Goal: Information Seeking & Learning: Find specific fact

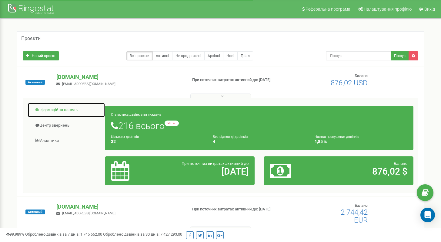
click at [59, 109] on link "Інформаційна панель" at bounding box center [67, 109] width 78 height 15
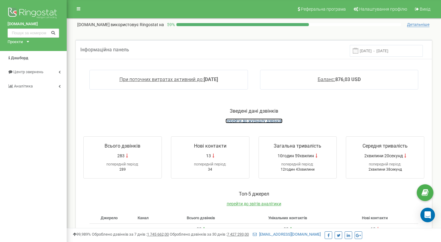
click at [250, 119] on span "перейти до журналу дзвінків" at bounding box center [253, 120] width 57 height 5
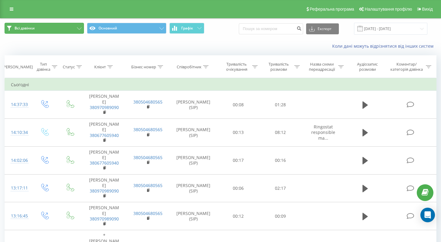
click at [64, 26] on button "Всі дзвінки" at bounding box center [44, 28] width 79 height 11
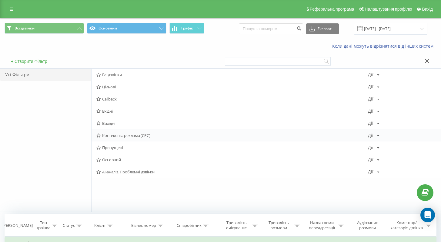
click at [124, 135] on span "Контекстна реклама (CPC)" at bounding box center [232, 135] width 272 height 4
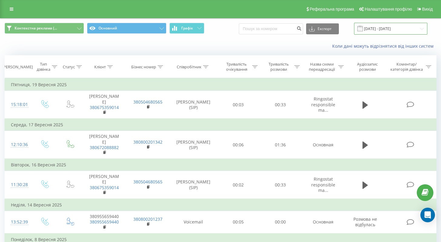
click at [385, 27] on input "23.08.2025 - 23.09.2025" at bounding box center [390, 29] width 73 height 12
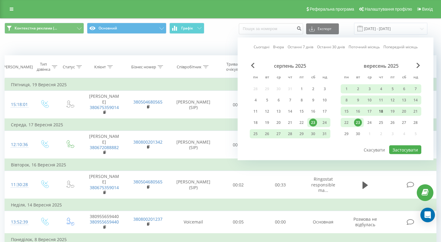
click at [382, 111] on div "18" at bounding box center [381, 111] width 8 height 8
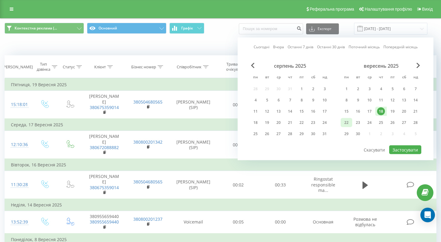
click at [347, 121] on div "22" at bounding box center [346, 122] width 8 height 8
click at [411, 152] on button "Застосувати" at bounding box center [405, 149] width 32 height 9
type input "18.09.2025 - 22.09.2025"
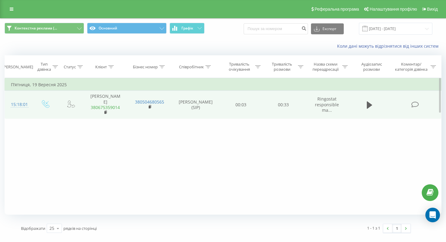
click at [102, 104] on link "380675359014" at bounding box center [105, 107] width 29 height 6
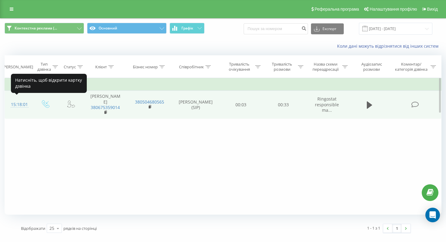
click at [20, 101] on div "15:18:01" at bounding box center [18, 104] width 15 height 12
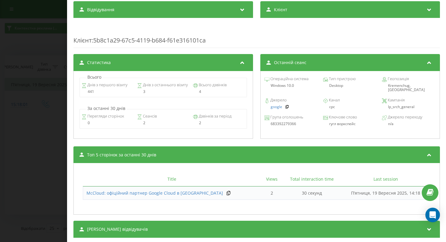
scroll to position [227, 0]
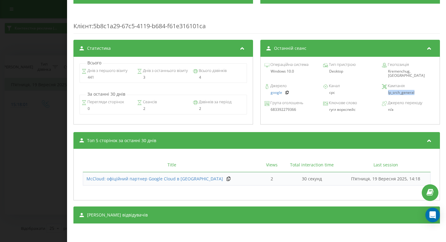
drag, startPoint x: 414, startPoint y: 88, endPoint x: 383, endPoint y: 87, distance: 30.9
click at [383, 90] on div "lp_srch_general" at bounding box center [408, 92] width 54 height 4
copy div "lp_srch_general"
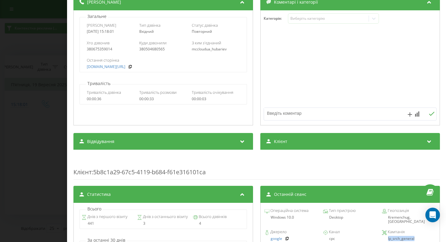
scroll to position [74, 0]
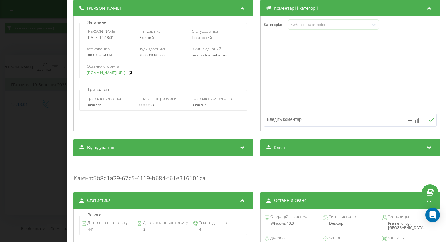
click at [124, 74] on link "mccloud.ua/?gad_source=1" at bounding box center [105, 73] width 38 height 4
